Goal: Communication & Community: Participate in discussion

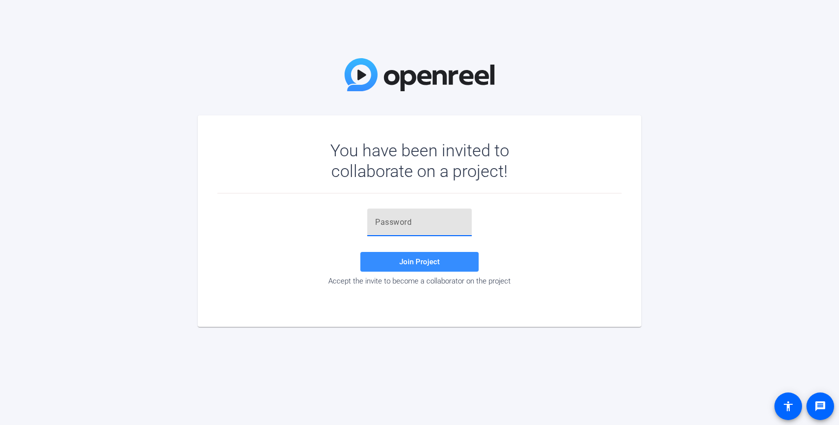
click at [428, 227] on input "text" at bounding box center [419, 222] width 89 height 12
paste input "!)6LGa"
type input "!)6LGa"
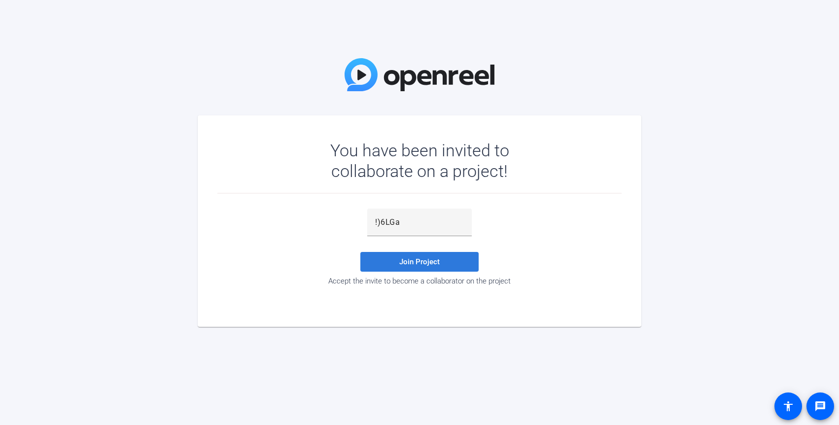
click at [445, 261] on span at bounding box center [419, 262] width 118 height 24
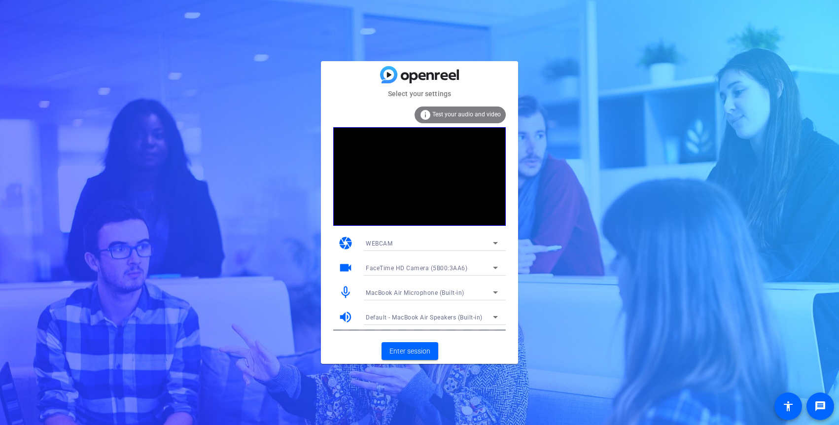
click at [495, 268] on icon at bounding box center [495, 268] width 5 height 2
click at [325, 277] on div at bounding box center [419, 212] width 839 height 425
click at [451, 244] on div "WEBCAM" at bounding box center [429, 243] width 127 height 12
click at [352, 358] on div at bounding box center [419, 212] width 839 height 425
click at [424, 350] on span "Enter session" at bounding box center [409, 351] width 41 height 10
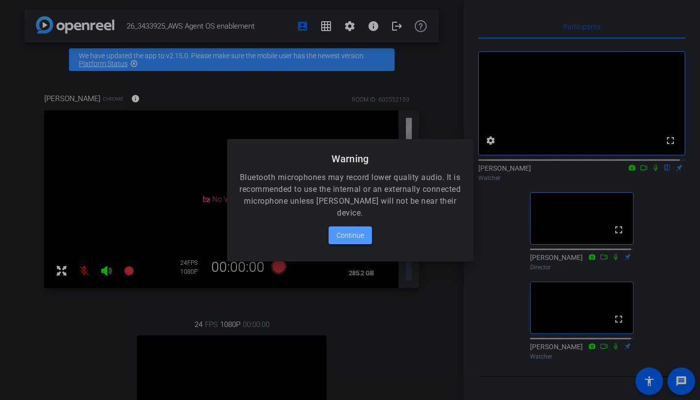
click at [353, 240] on span "Continue" at bounding box center [351, 235] width 28 height 12
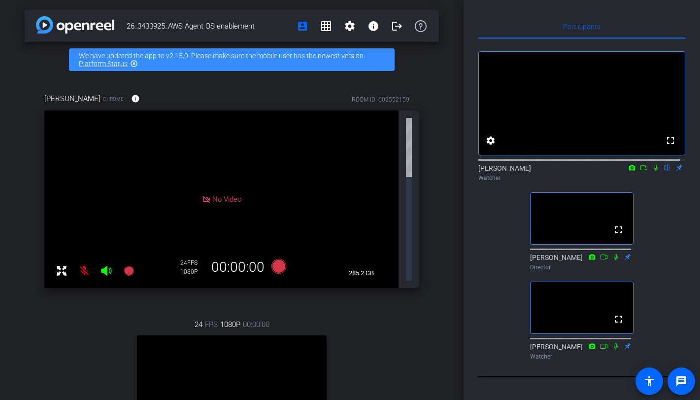
click at [654, 171] on icon at bounding box center [656, 168] width 4 height 6
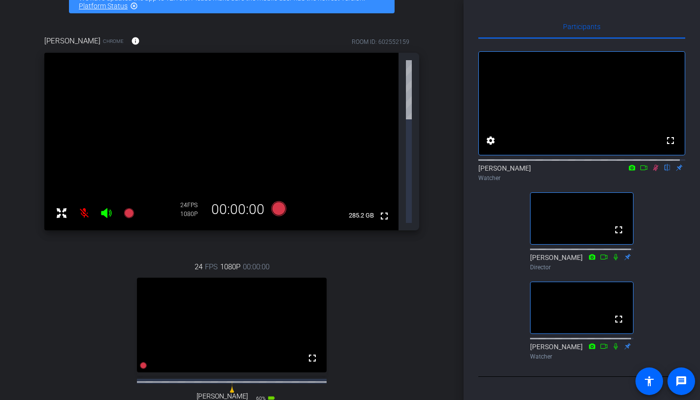
scroll to position [97, 0]
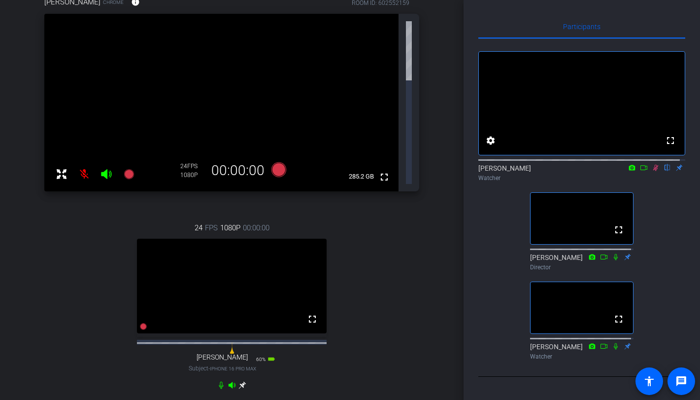
drag, startPoint x: 464, startPoint y: 235, endPoint x: 466, endPoint y: 177, distance: 57.7
click at [466, 178] on div "Participants fullscreen settings [PERSON_NAME] flip Watcher fullscreen [PERSON_…" at bounding box center [582, 200] width 236 height 400
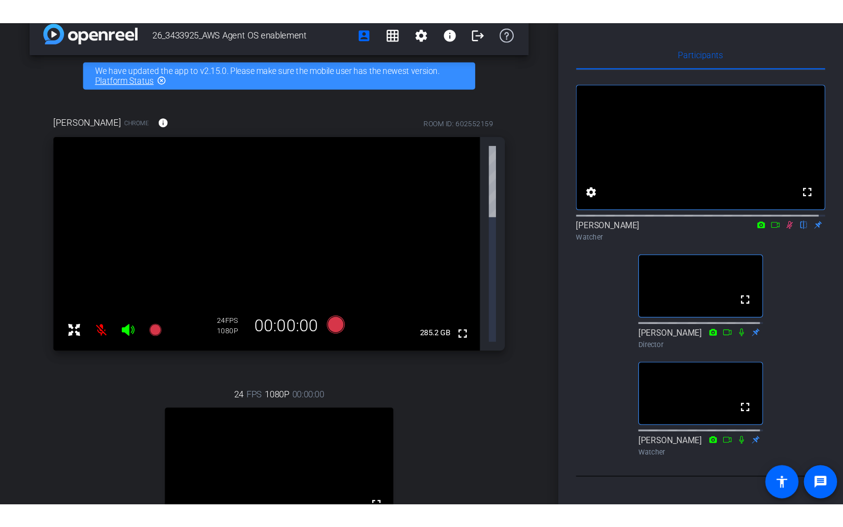
scroll to position [0, 0]
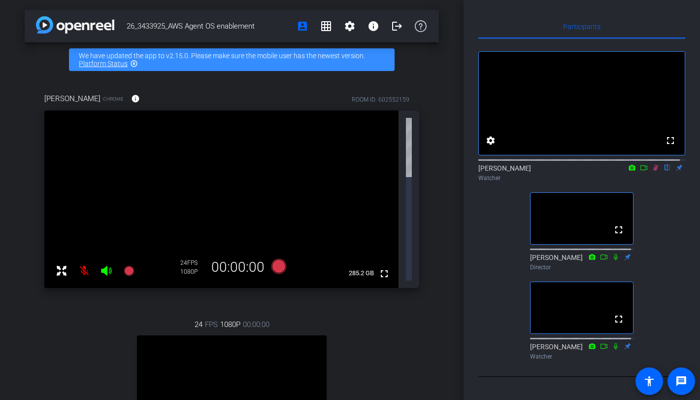
click at [169, 125] on video at bounding box center [221, 198] width 354 height 177
click at [378, 268] on mat-icon "fullscreen" at bounding box center [384, 274] width 12 height 12
click at [64, 265] on icon at bounding box center [62, 270] width 10 height 10
click at [381, 128] on mat-icon "fullscreen_exit" at bounding box center [384, 125] width 12 height 12
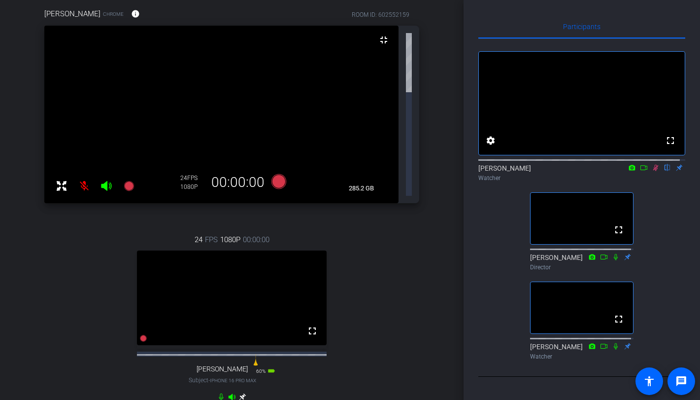
scroll to position [97, 0]
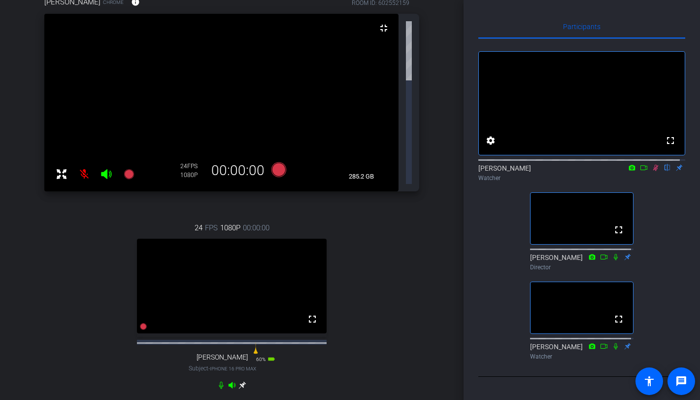
click at [239, 381] on icon at bounding box center [242, 384] width 7 height 7
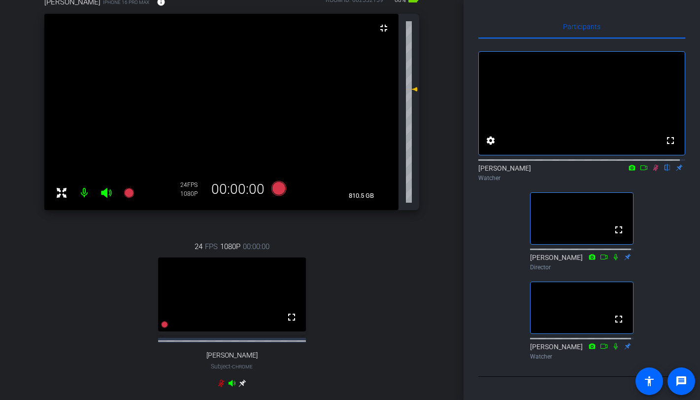
click at [260, 307] on video at bounding box center [232, 294] width 148 height 74
click at [640, 171] on icon at bounding box center [644, 167] width 8 height 7
click at [410, 89] on icon at bounding box center [413, 89] width 7 height 4
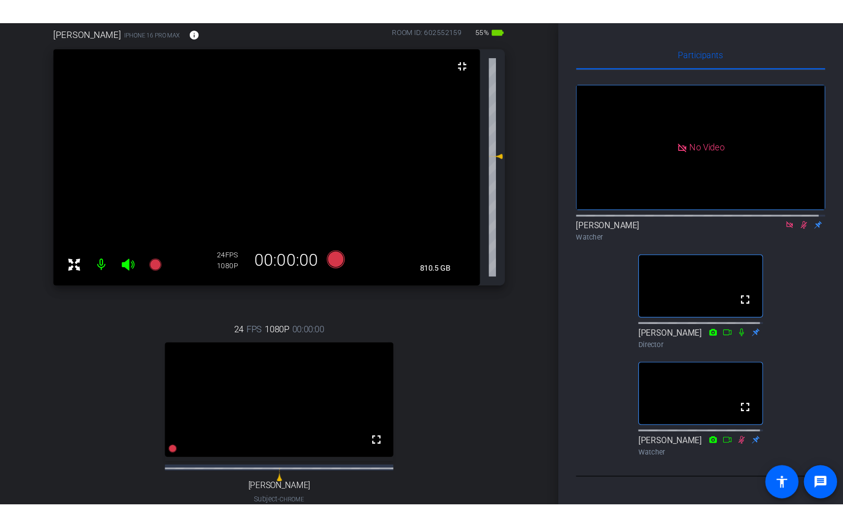
scroll to position [100, 0]
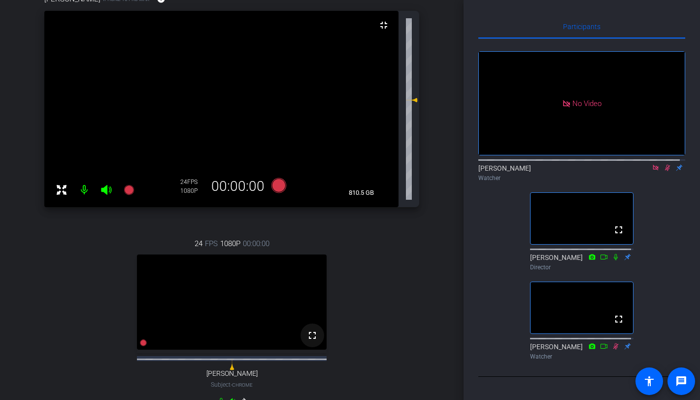
click at [308, 341] on mat-icon "fullscreen" at bounding box center [312, 335] width 12 height 12
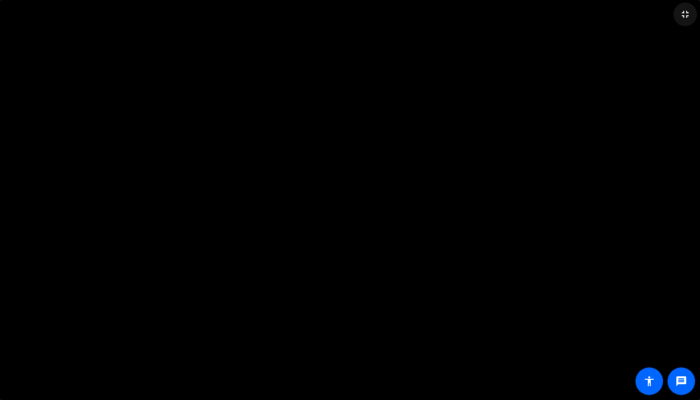
click at [684, 11] on mat-icon "fullscreen_exit" at bounding box center [685, 14] width 12 height 12
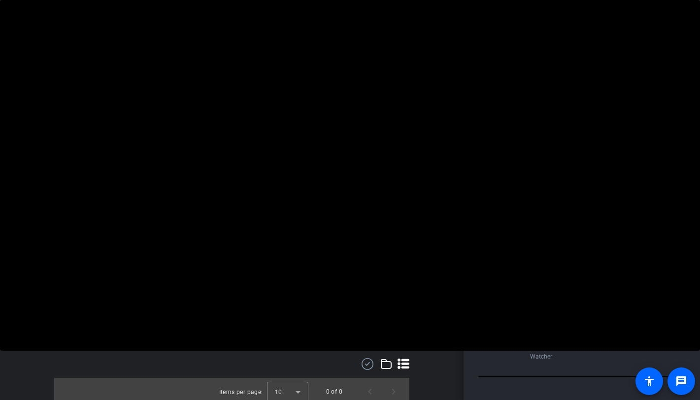
scroll to position [119, 0]
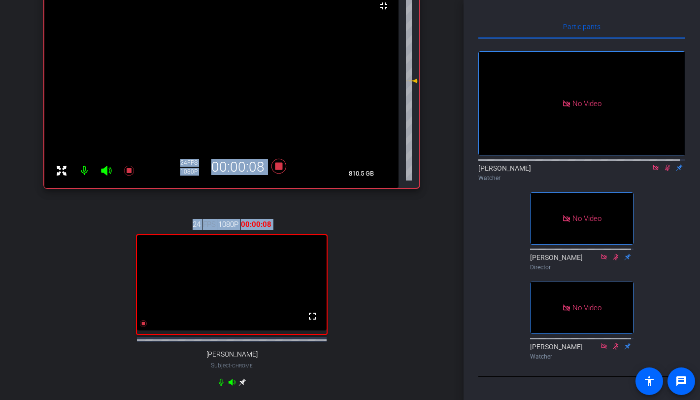
drag, startPoint x: 455, startPoint y: 236, endPoint x: 455, endPoint y: 172, distance: 64.1
click at [456, 171] on div "26_3433925_AWS Agent OS enablement account_box grid_on settings info logout We …" at bounding box center [232, 81] width 464 height 400
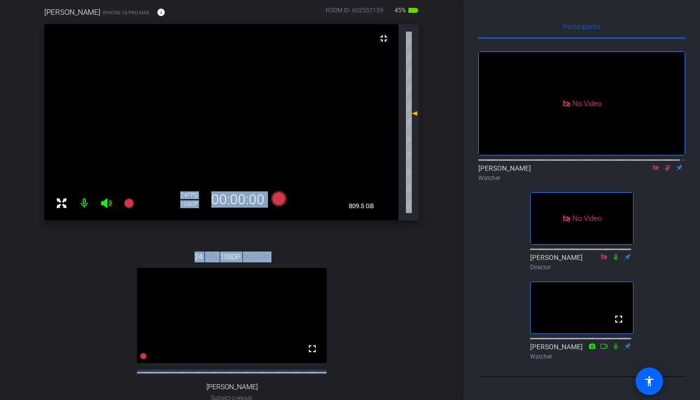
scroll to position [89, 0]
